Goal: Task Accomplishment & Management: Use online tool/utility

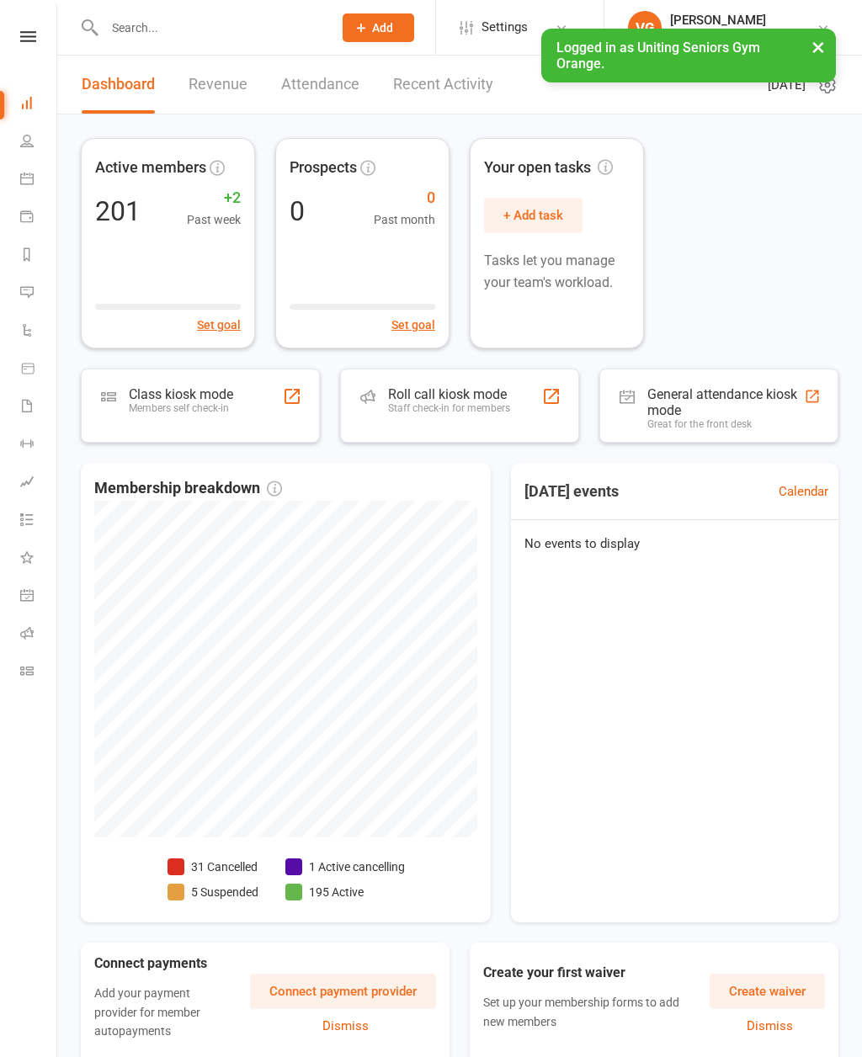
click at [449, 418] on div "Roll call kiosk mode Staff check-in for members" at bounding box center [449, 408] width 122 height 44
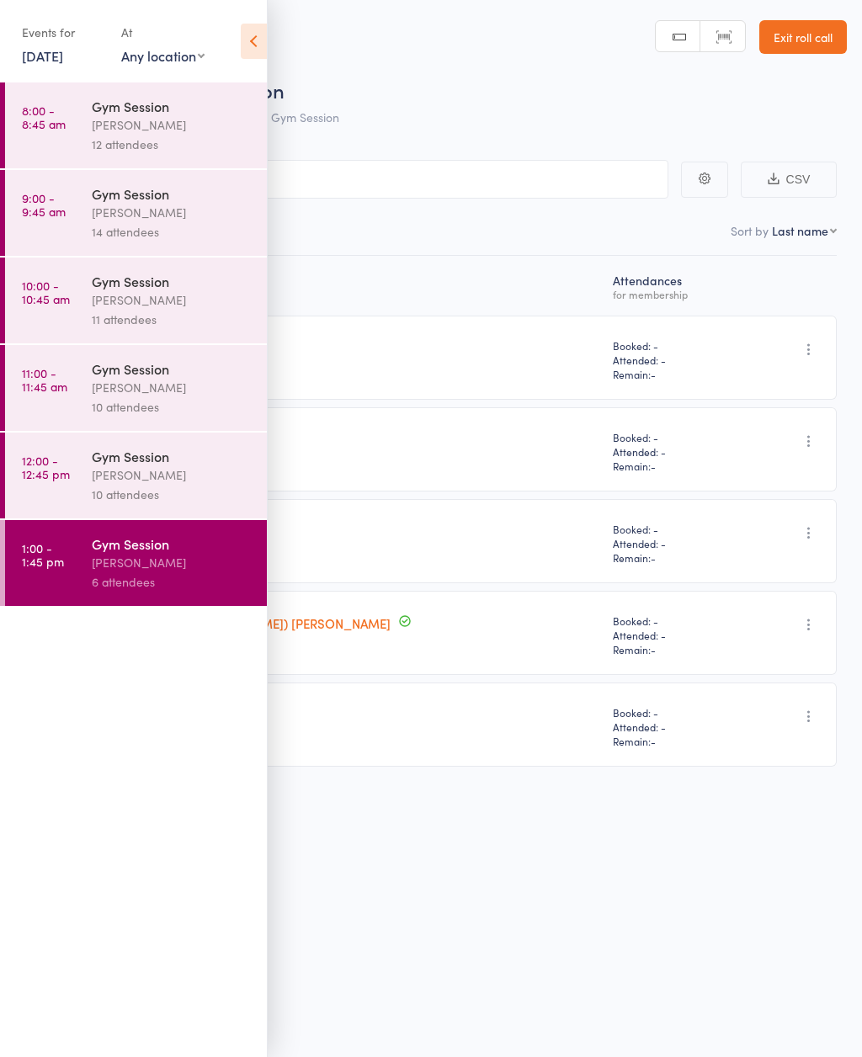
click at [805, 46] on link "Exit roll call" at bounding box center [803, 37] width 88 height 34
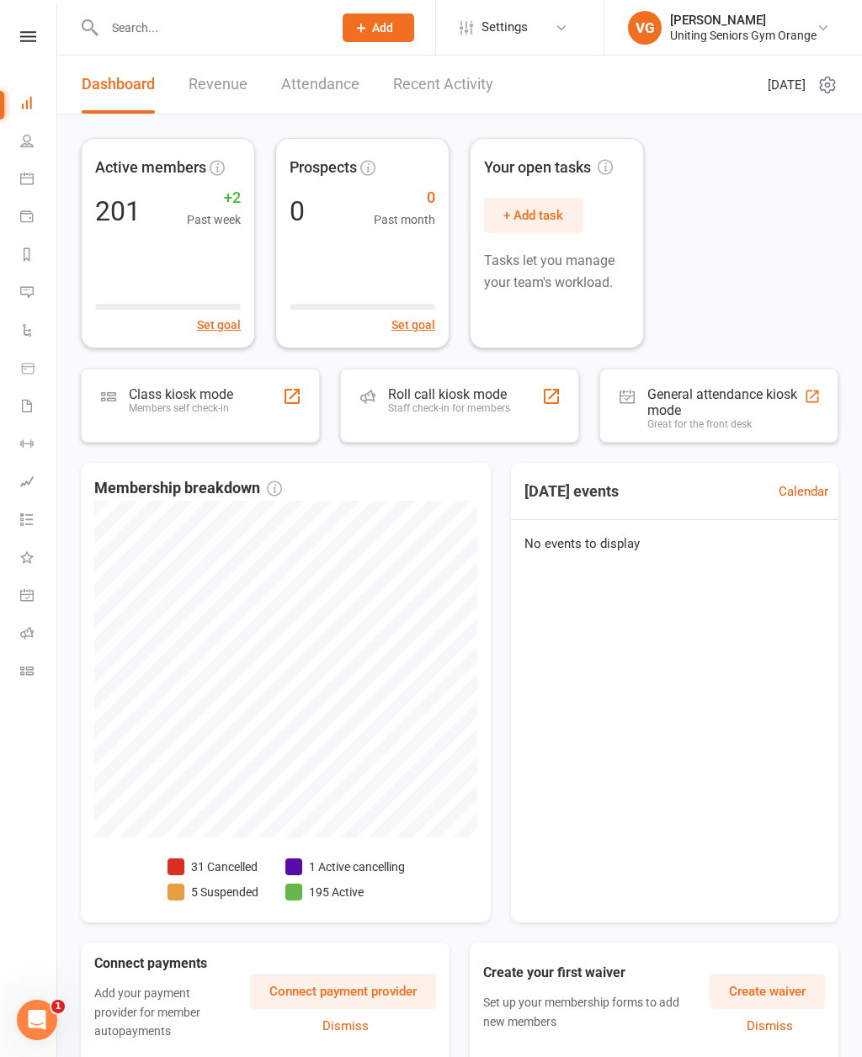
click at [35, 176] on link "Calendar" at bounding box center [39, 181] width 38 height 38
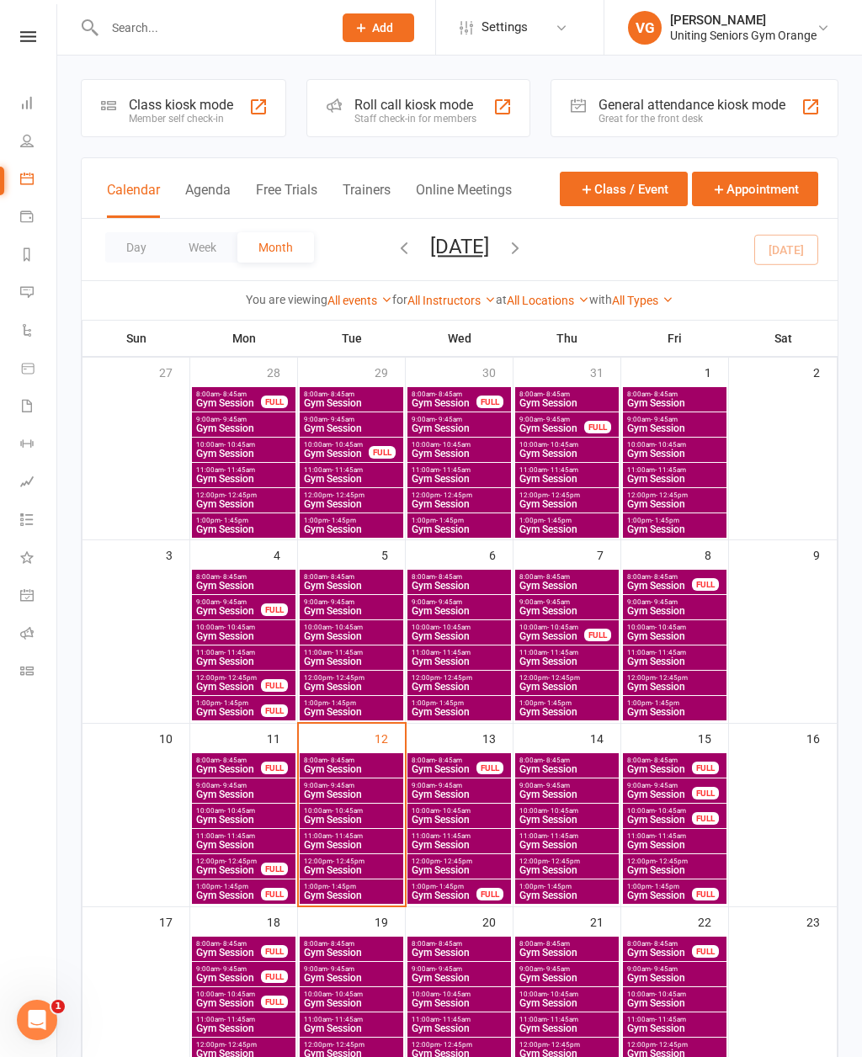
click at [447, 766] on span "Gym Session" at bounding box center [444, 769] width 66 height 10
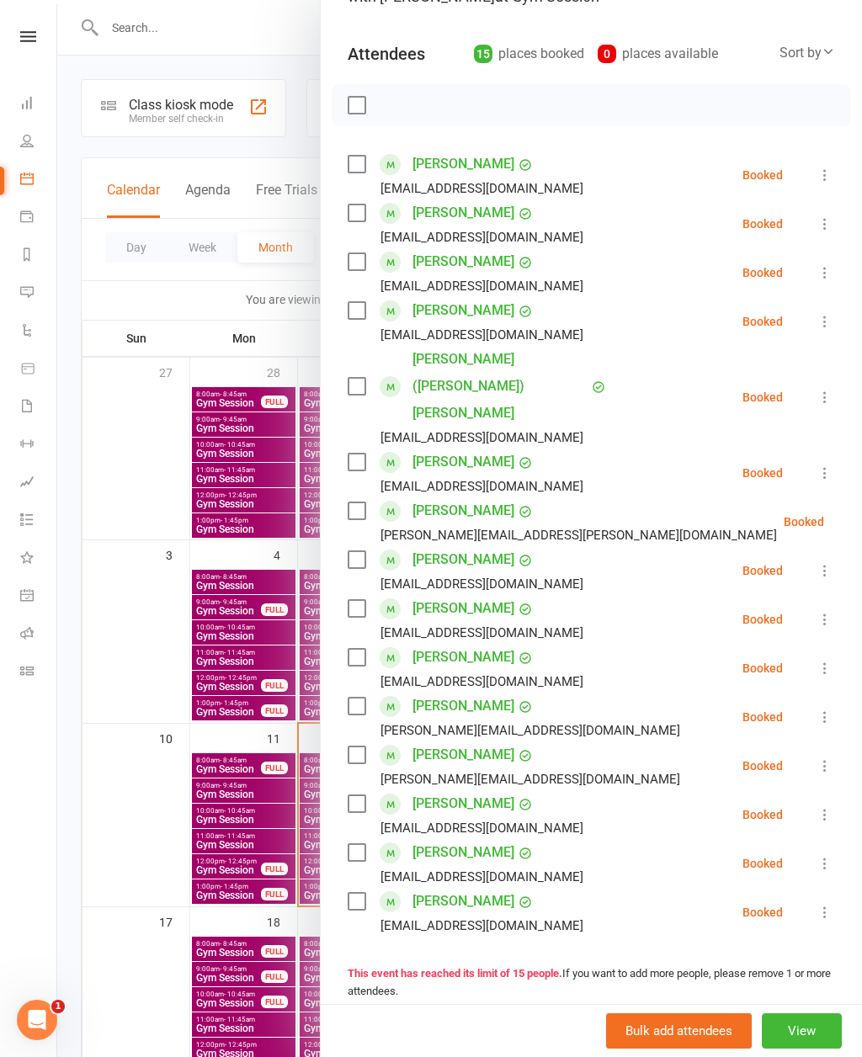
scroll to position [173, 0]
